Goal: Task Accomplishment & Management: Manage account settings

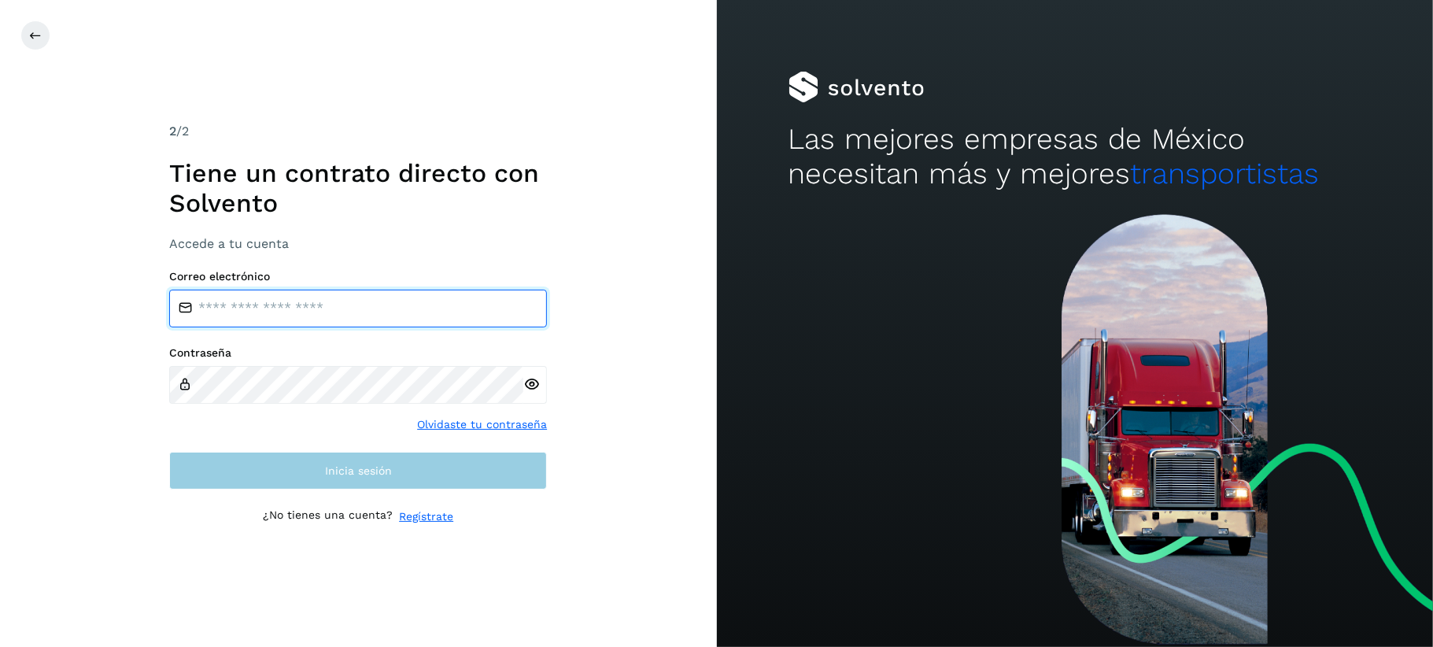
type input "**********"
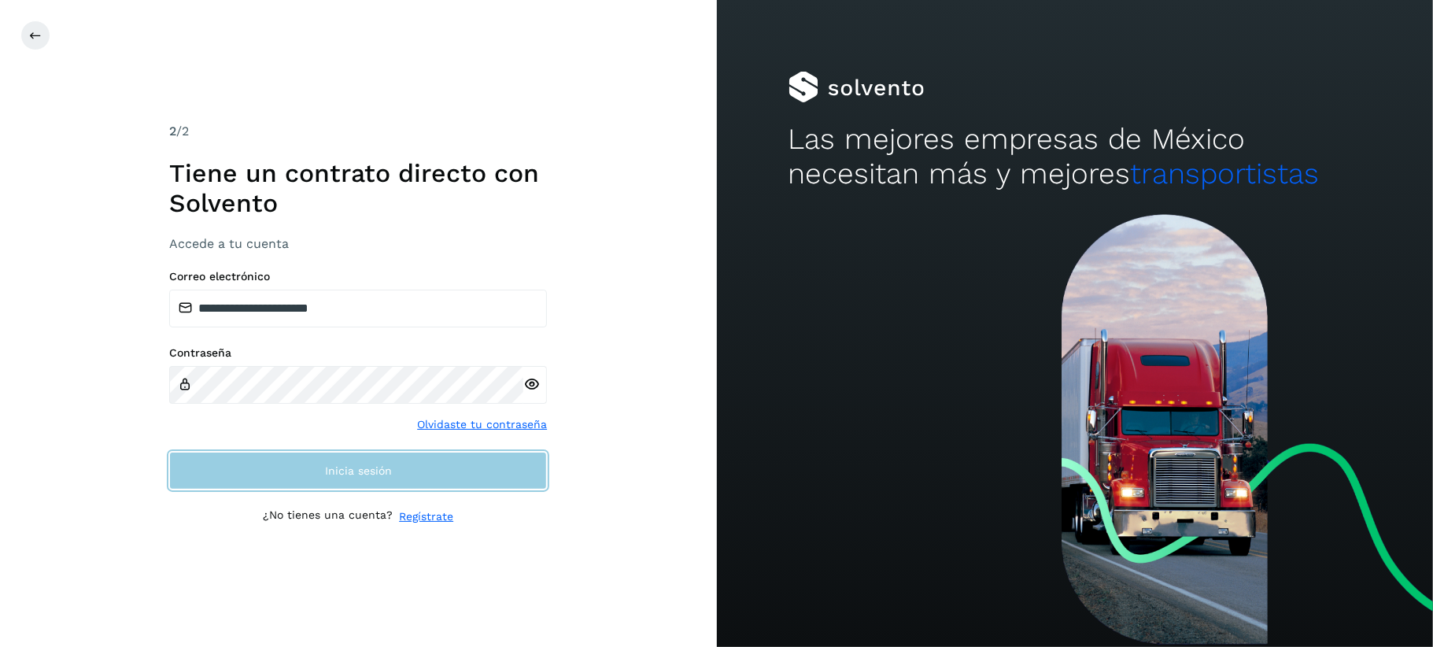
click at [370, 478] on button "Inicia sesión" at bounding box center [358, 471] width 378 height 38
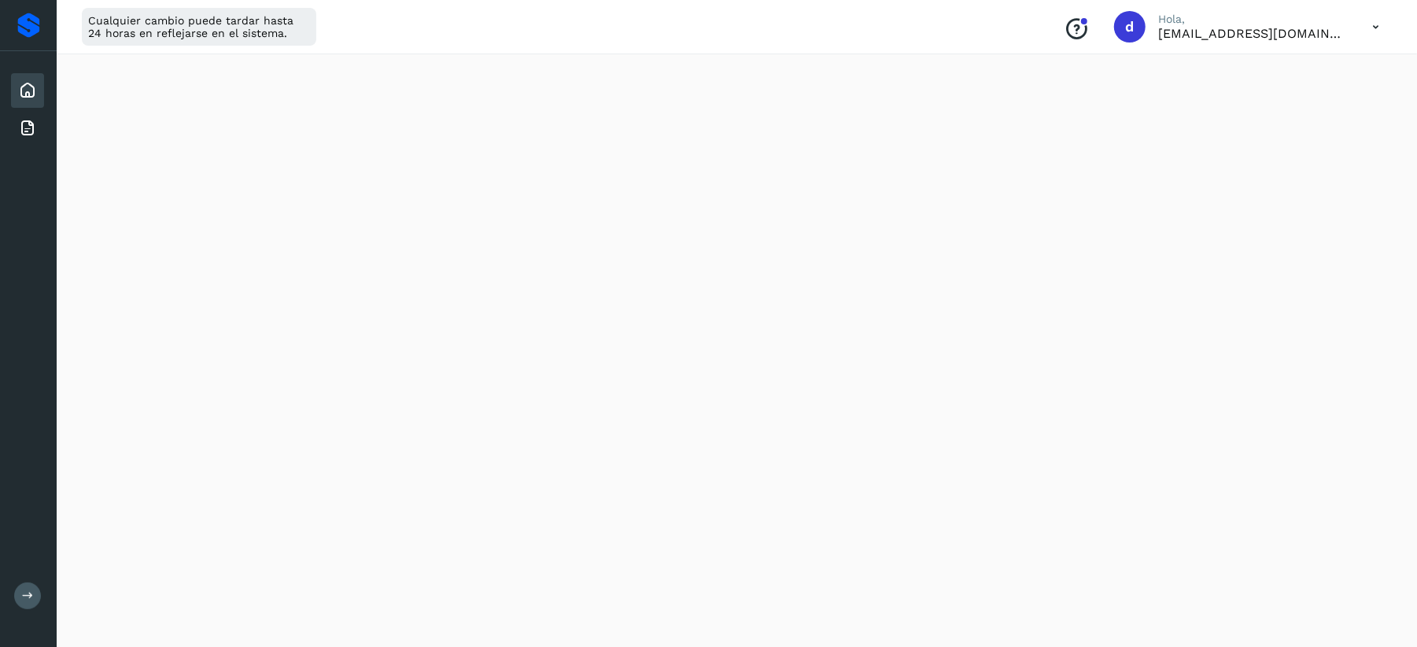
scroll to position [209, 0]
click at [30, 124] on icon at bounding box center [27, 128] width 19 height 19
